Goal: Information Seeking & Learning: Learn about a topic

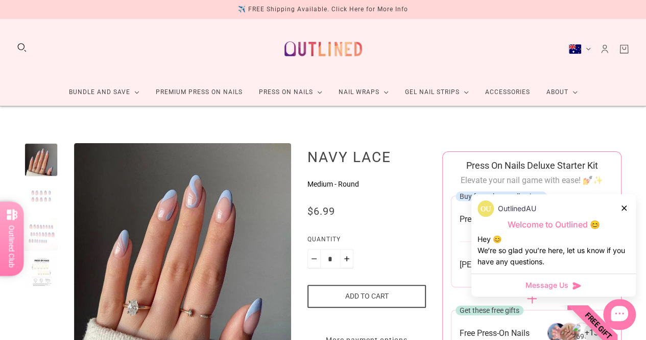
click at [622, 206] on icon at bounding box center [624, 207] width 5 height 5
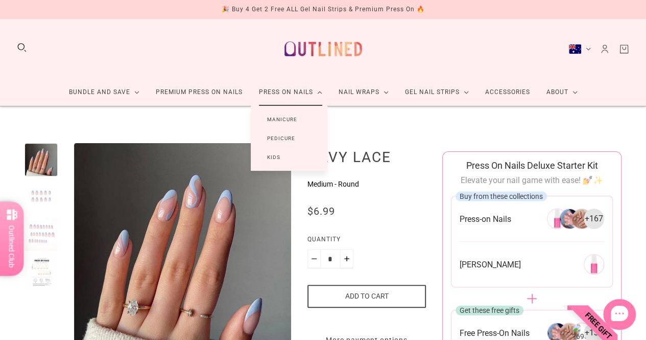
click at [286, 118] on link "Manicure" at bounding box center [282, 119] width 63 height 19
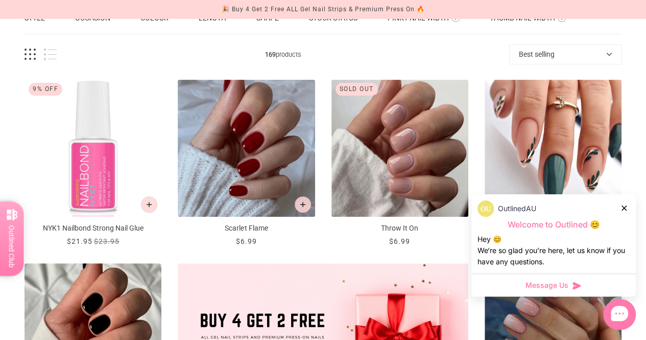
scroll to position [268, 0]
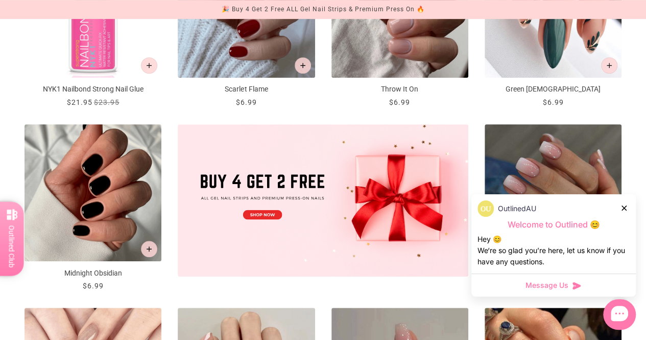
click at [623, 208] on icon at bounding box center [624, 207] width 5 height 5
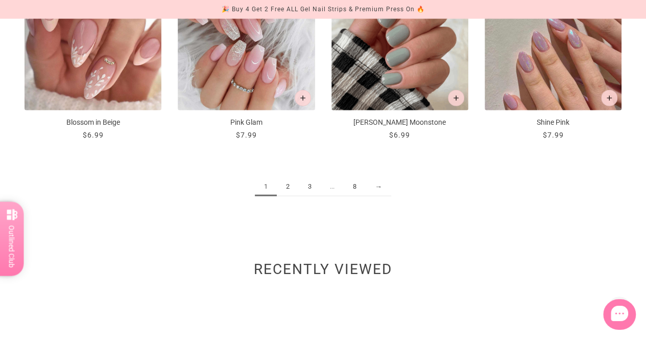
scroll to position [1155, 0]
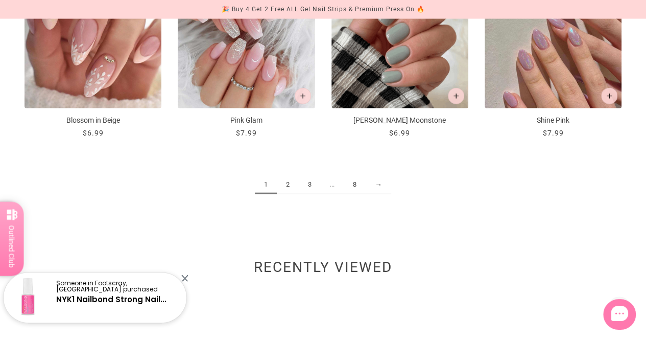
click at [376, 182] on link "→" at bounding box center [379, 184] width 26 height 19
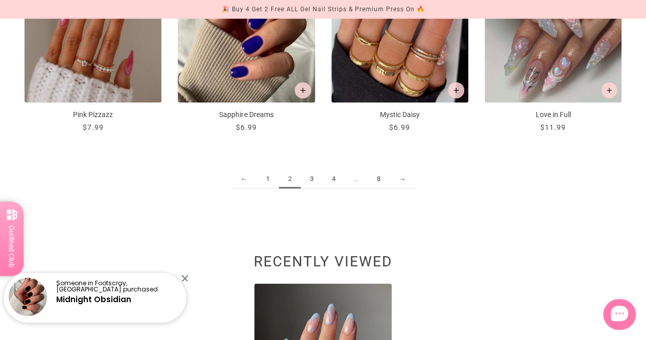
scroll to position [1206, 0]
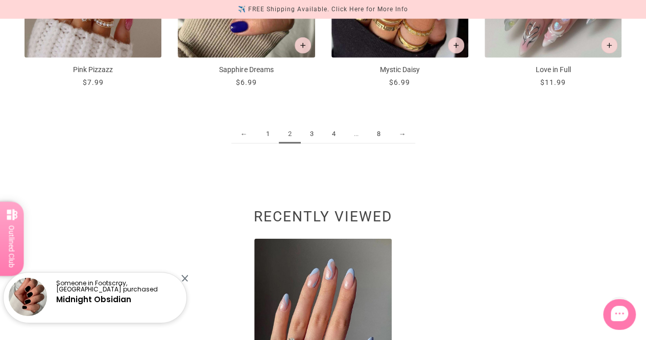
click at [402, 133] on link "→" at bounding box center [403, 134] width 26 height 19
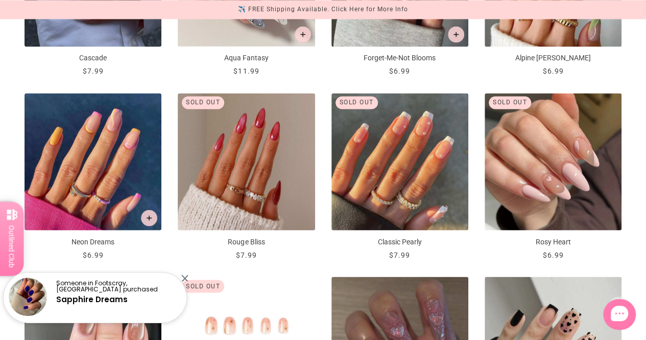
scroll to position [893, 0]
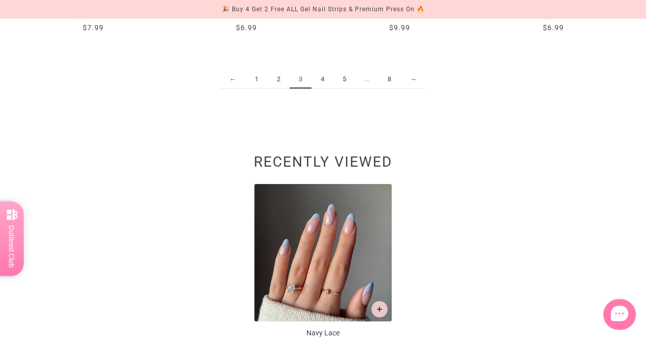
click at [413, 77] on link "→" at bounding box center [414, 79] width 26 height 19
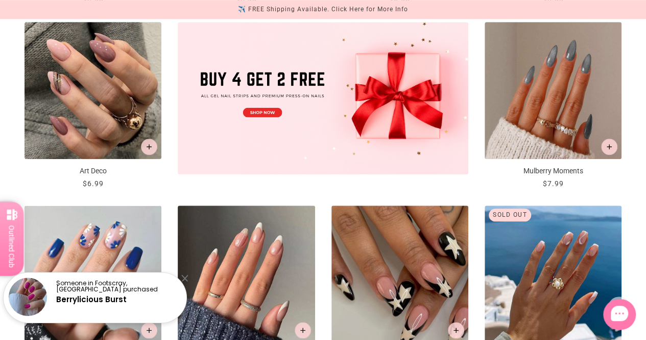
scroll to position [381, 0]
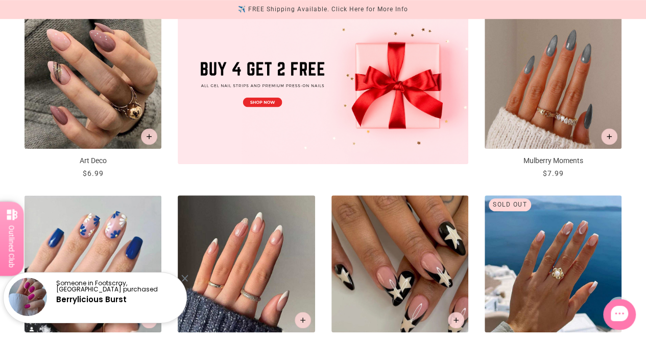
click at [185, 276] on div at bounding box center [184, 277] width 7 height 7
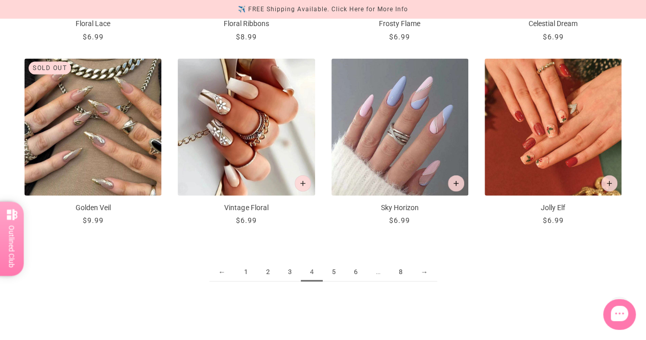
scroll to position [1068, 0]
click at [422, 268] on link "→" at bounding box center [425, 271] width 26 height 19
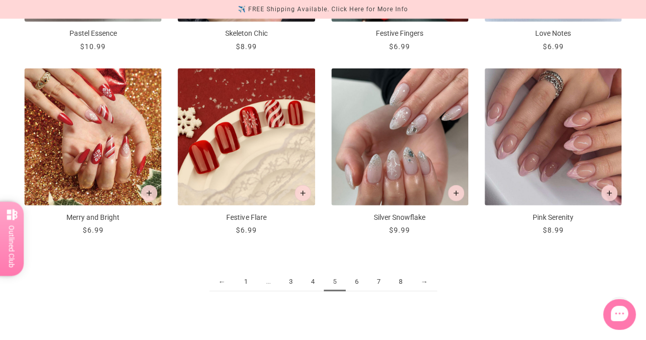
scroll to position [1076, 0]
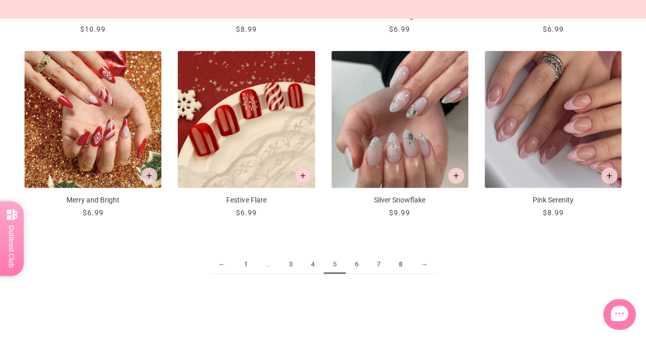
click at [426, 260] on link "→" at bounding box center [425, 264] width 26 height 19
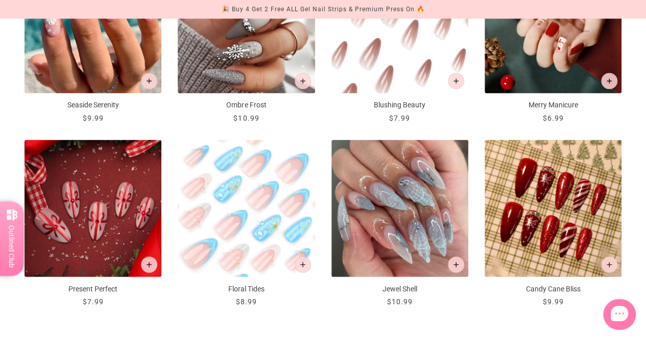
scroll to position [1057, 0]
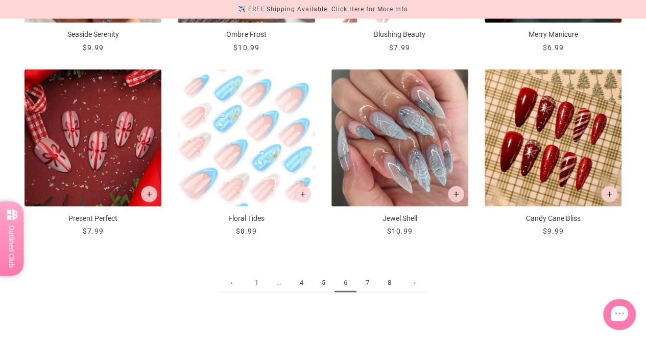
click at [411, 278] on link "→" at bounding box center [414, 282] width 26 height 19
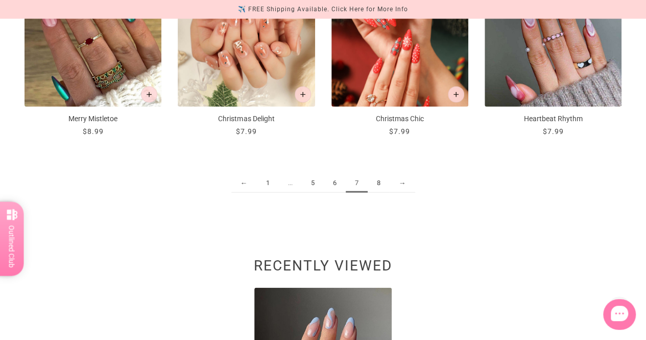
scroll to position [1157, 0]
click at [403, 178] on link "→" at bounding box center [403, 182] width 26 height 19
